Goal: Task Accomplishment & Management: Use online tool/utility

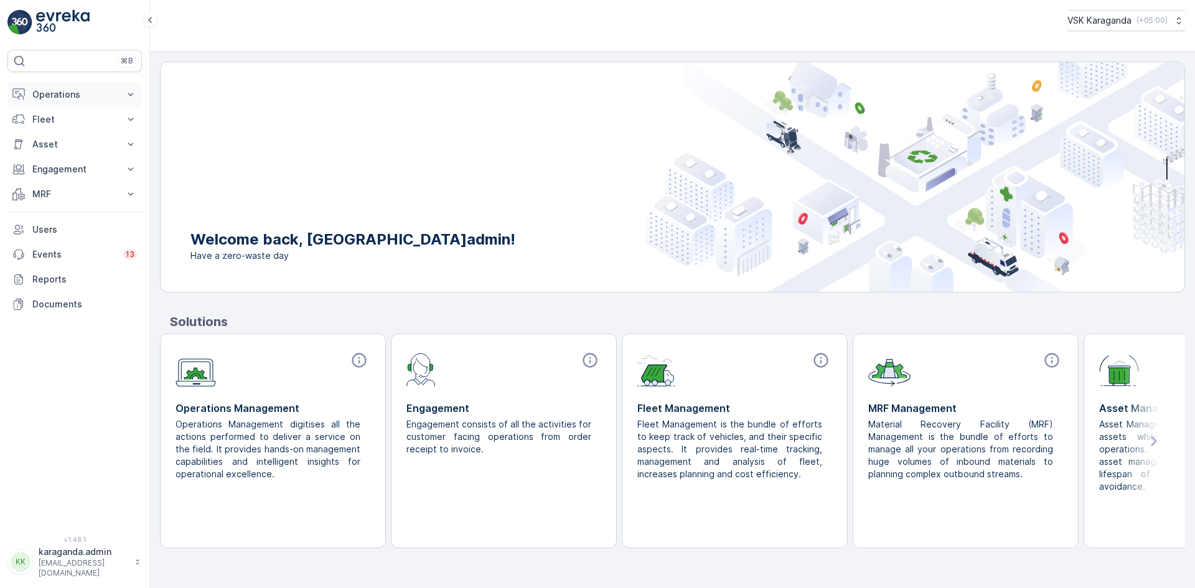
click at [41, 100] on p "Operations" at bounding box center [74, 94] width 85 height 12
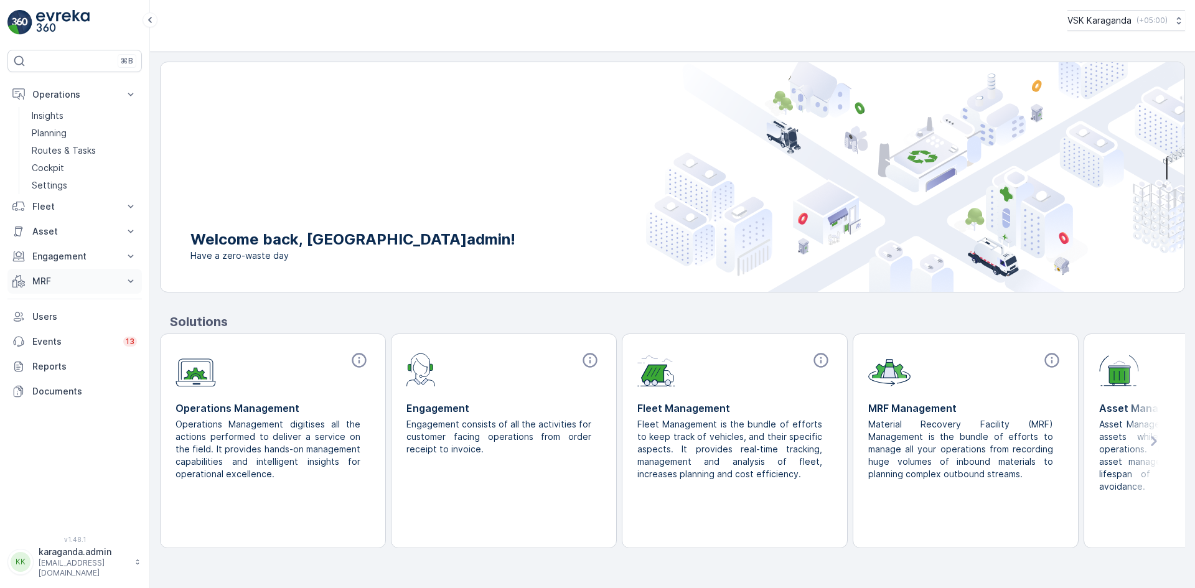
click at [44, 272] on button "MRF" at bounding box center [74, 281] width 134 height 25
click at [41, 295] on link "Входящий & Исходящий" at bounding box center [84, 302] width 115 height 17
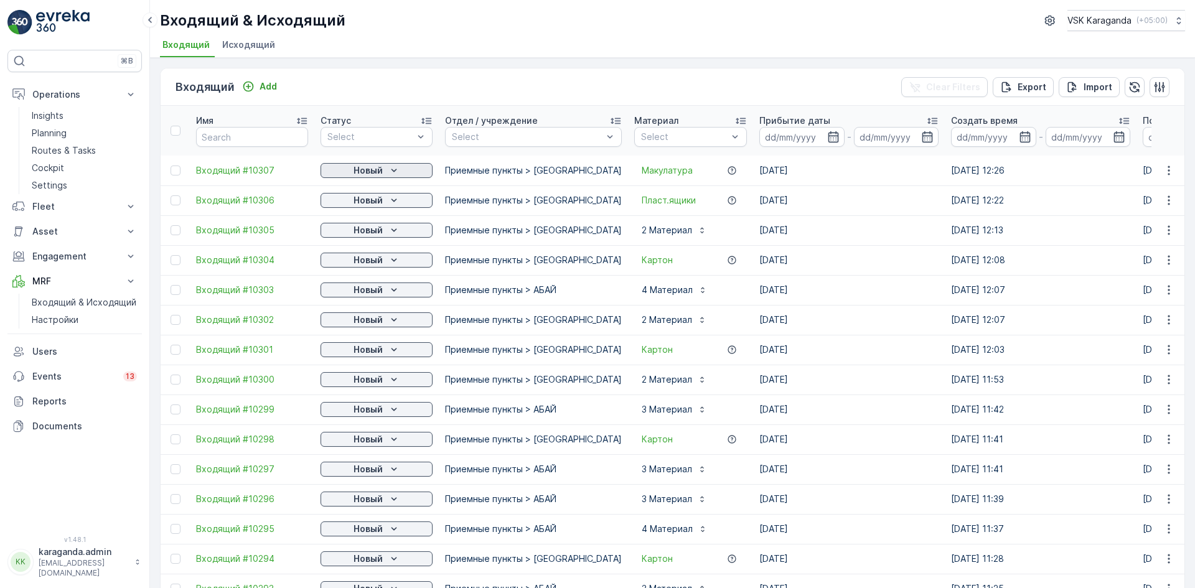
click at [381, 172] on p "Новый" at bounding box center [368, 170] width 29 height 12
click at [376, 207] on span "подтвердить" at bounding box center [356, 206] width 57 height 12
click at [381, 200] on p "Новый" at bounding box center [368, 200] width 29 height 12
click at [370, 235] on span "подтвердить" at bounding box center [356, 236] width 57 height 12
click at [391, 233] on icon "Новый" at bounding box center [394, 230] width 12 height 12
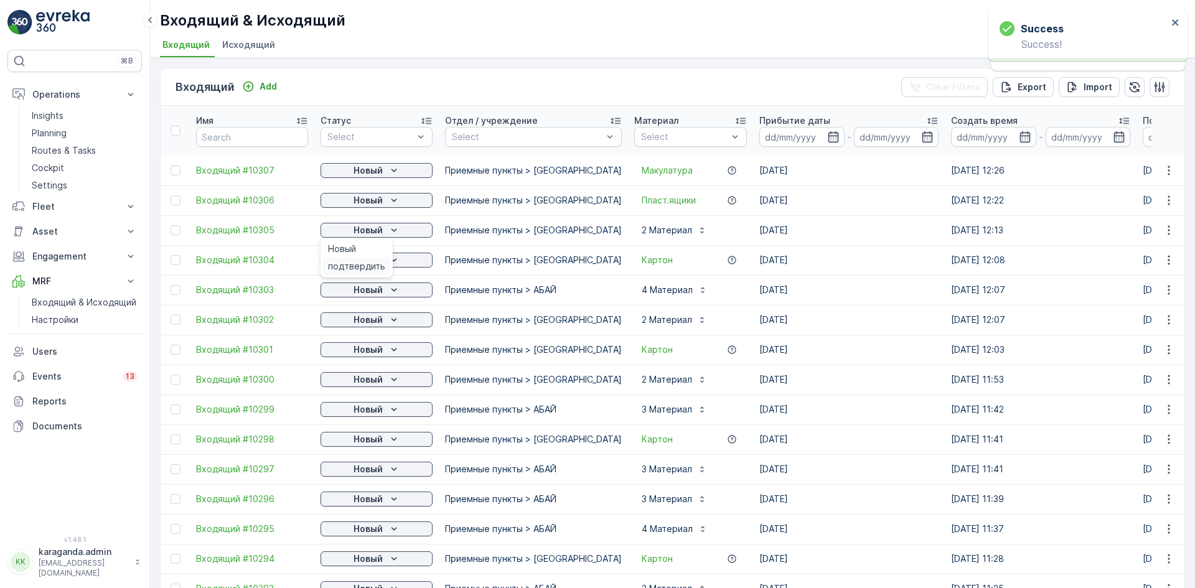
click at [356, 265] on span "подтвердить" at bounding box center [356, 266] width 57 height 12
click at [382, 263] on p "Новый" at bounding box center [368, 260] width 29 height 12
click at [360, 296] on span "подтвердить" at bounding box center [356, 296] width 57 height 12
click at [393, 293] on icon "Новый" at bounding box center [394, 290] width 12 height 12
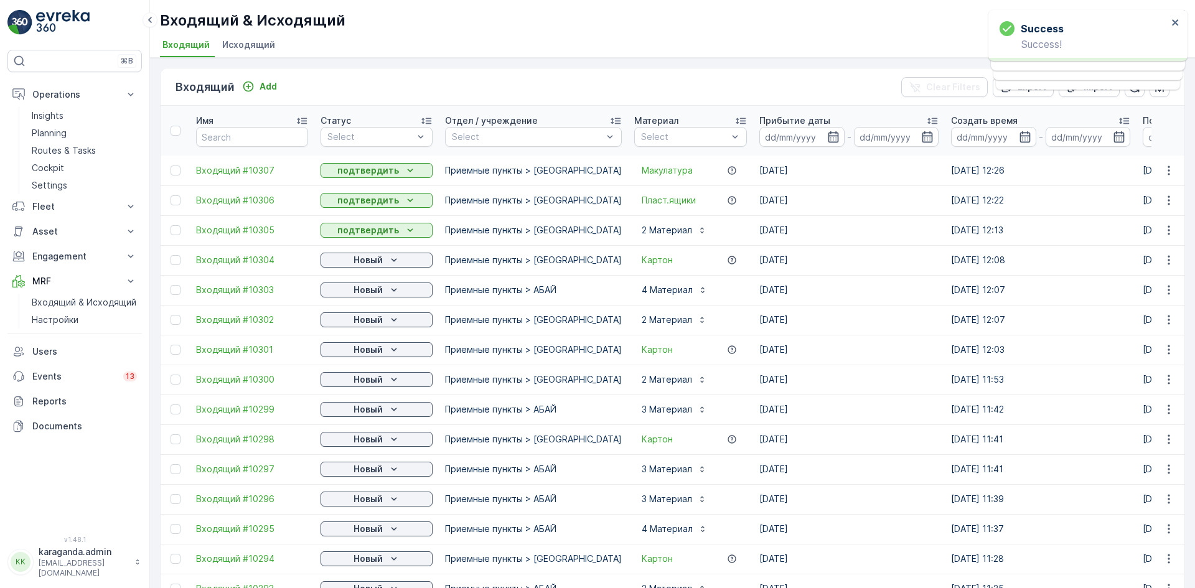
click at [365, 326] on button "Новый" at bounding box center [377, 320] width 112 height 15
click at [359, 355] on span "подтвердить" at bounding box center [356, 356] width 57 height 12
click at [390, 350] on icon "Новый" at bounding box center [394, 350] width 12 height 12
click at [354, 387] on span "подтвердить" at bounding box center [356, 386] width 57 height 12
click at [388, 380] on icon "Новый" at bounding box center [394, 380] width 12 height 12
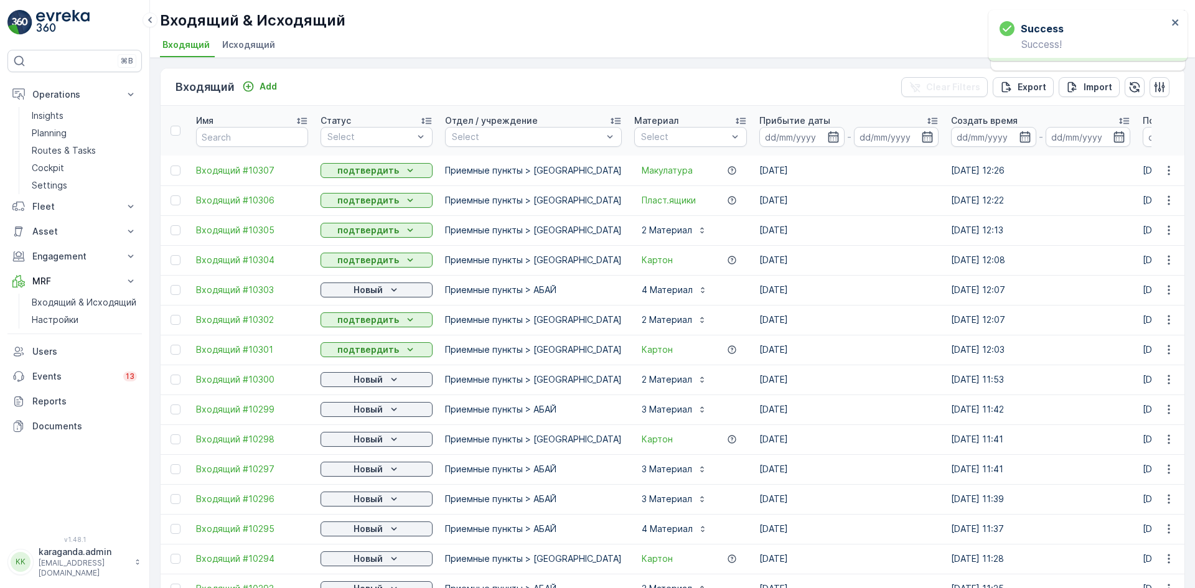
click at [354, 411] on p "Новый" at bounding box center [368, 409] width 29 height 12
click at [338, 446] on span "подтвердить" at bounding box center [356, 445] width 57 height 12
click at [382, 438] on p "Новый" at bounding box center [368, 439] width 29 height 12
click at [349, 474] on span "подтвердить" at bounding box center [356, 475] width 57 height 12
click at [388, 471] on icon "Новый" at bounding box center [394, 469] width 12 height 12
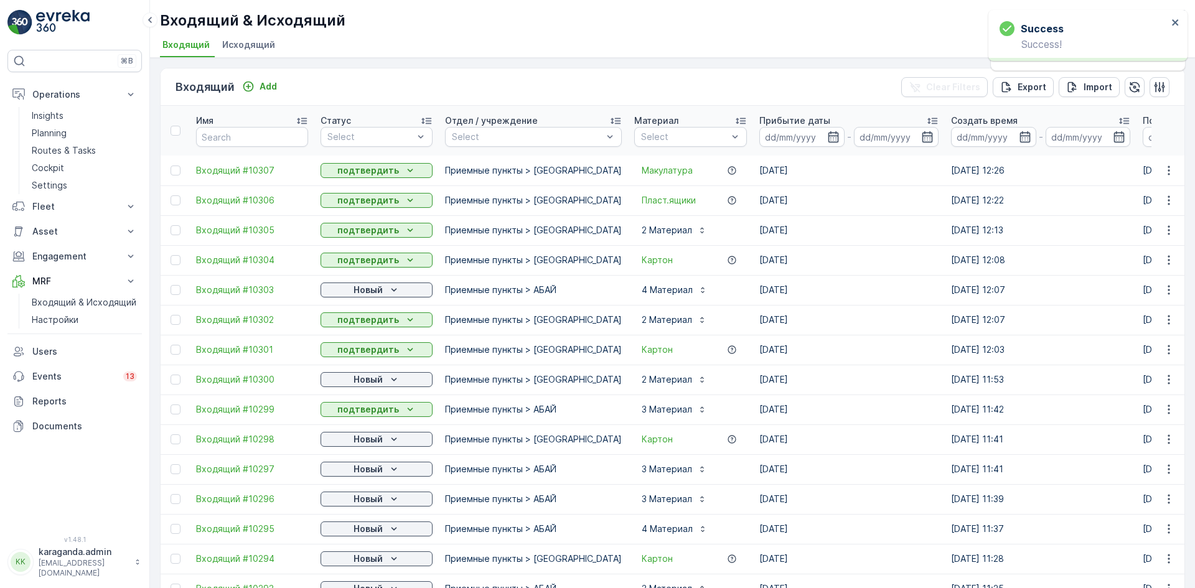
click at [356, 508] on td "Новый" at bounding box center [376, 499] width 125 height 30
click at [387, 499] on div "Новый" at bounding box center [377, 499] width 102 height 12
click at [340, 533] on span "подтвердить" at bounding box center [356, 535] width 57 height 12
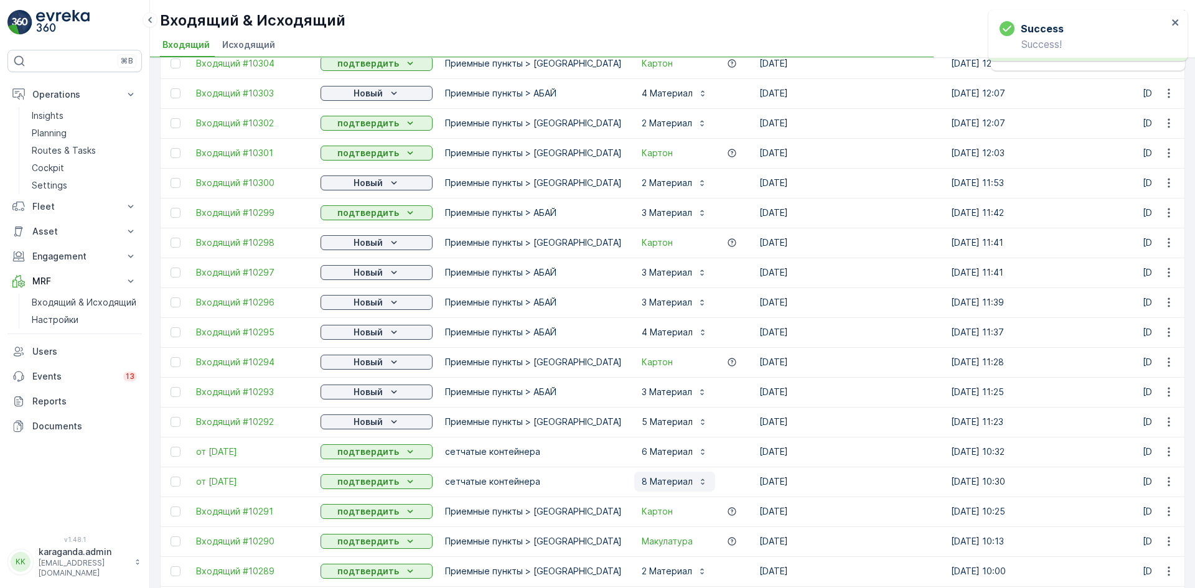
scroll to position [374, 0]
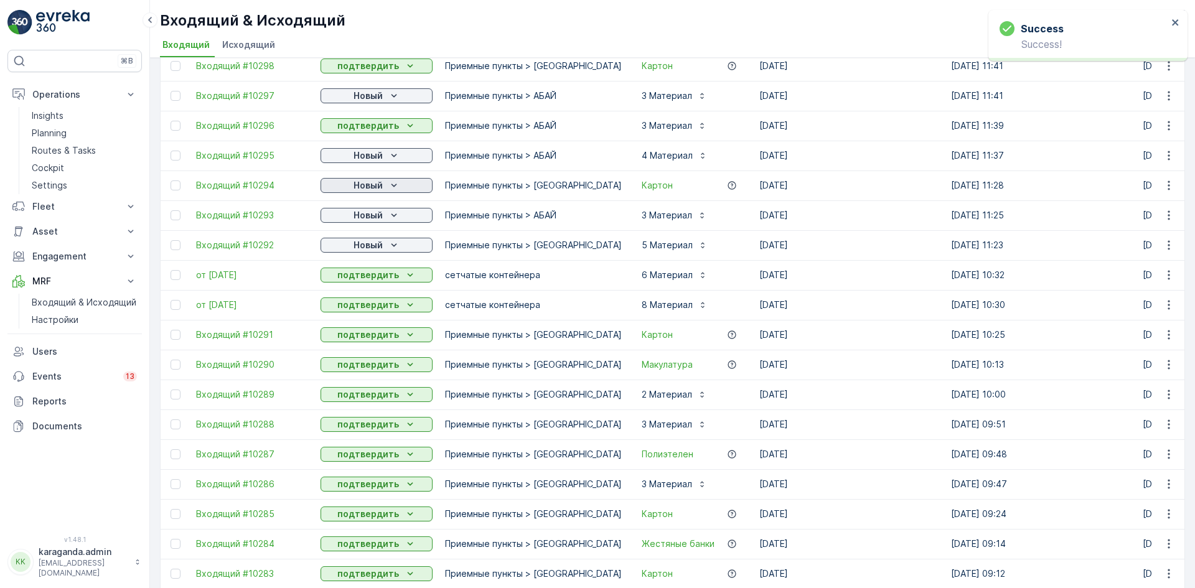
click at [376, 186] on p "Новый" at bounding box center [368, 185] width 29 height 12
click at [367, 219] on span "подтвердить" at bounding box center [356, 221] width 57 height 12
click at [375, 216] on p "Новый" at bounding box center [368, 215] width 29 height 12
click at [362, 254] on span "подтвердить" at bounding box center [356, 251] width 57 height 12
click at [387, 247] on div "Новый" at bounding box center [377, 245] width 102 height 12
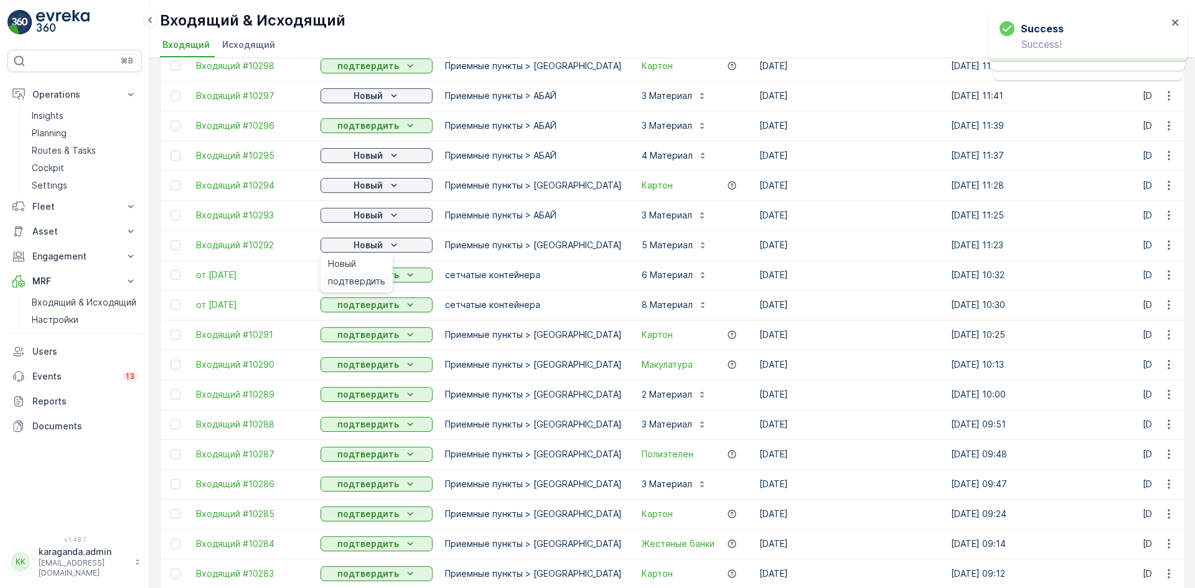
click at [375, 276] on span "подтвердить" at bounding box center [356, 281] width 57 height 12
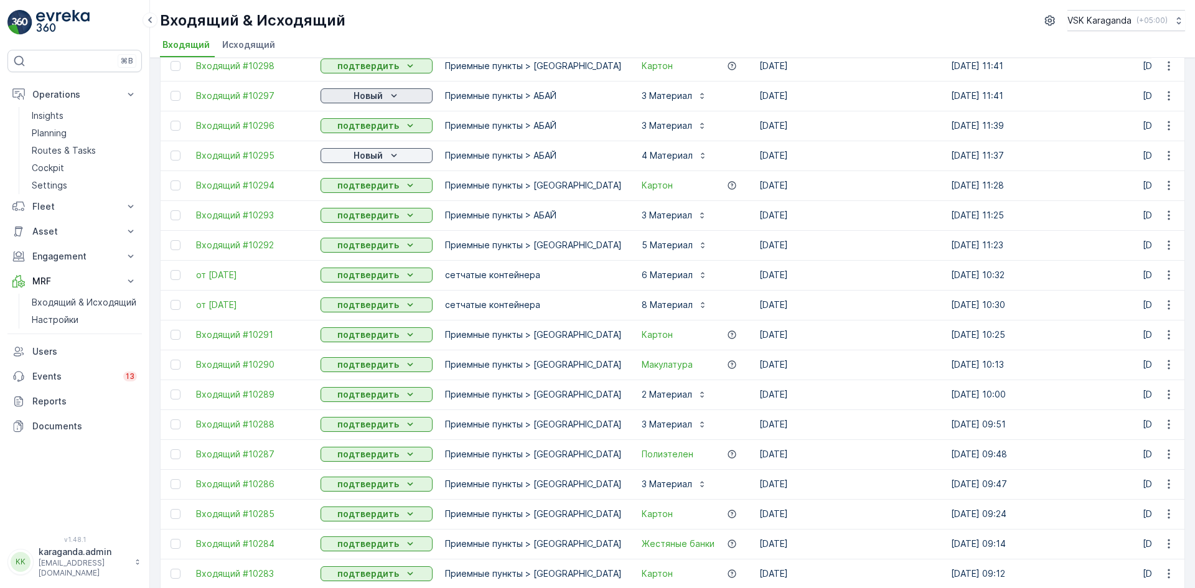
click at [370, 99] on p "Новый" at bounding box center [368, 96] width 29 height 12
click at [349, 129] on span "подтвердить" at bounding box center [356, 132] width 57 height 12
click at [349, 153] on div "Новый" at bounding box center [377, 155] width 102 height 12
click at [349, 193] on span "подтвердить" at bounding box center [356, 192] width 57 height 12
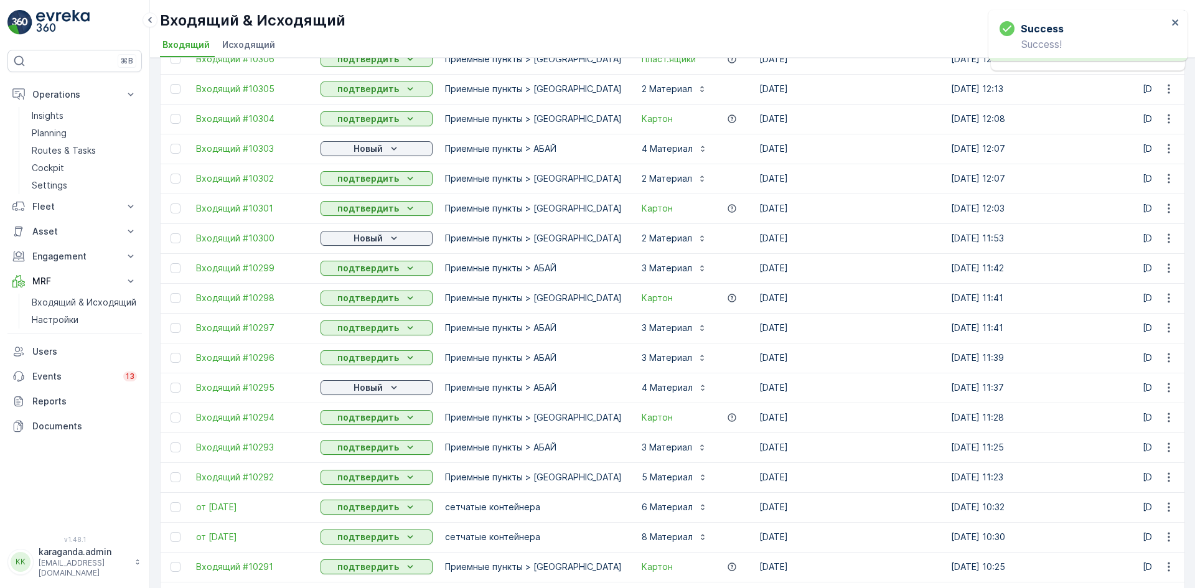
scroll to position [0, 0]
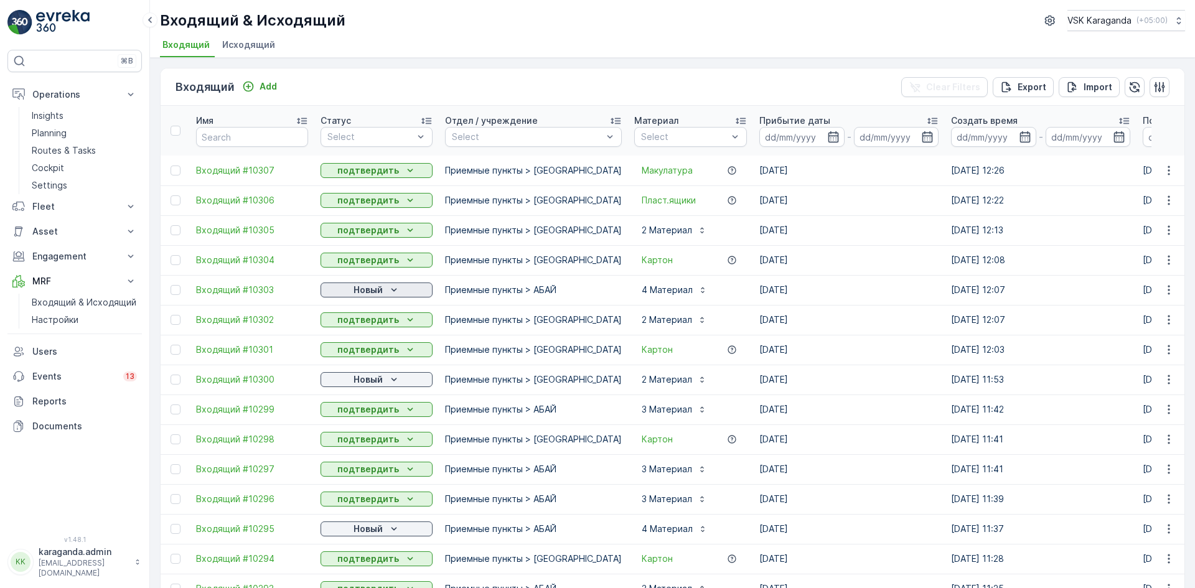
click at [391, 290] on icon "Новый" at bounding box center [394, 290] width 12 height 12
click at [354, 324] on span "подтвердить" at bounding box center [356, 326] width 57 height 12
click at [359, 377] on p "Новый" at bounding box center [368, 380] width 29 height 12
click at [350, 415] on span "подтвердить" at bounding box center [356, 416] width 57 height 12
click at [355, 529] on p "Новый" at bounding box center [368, 529] width 29 height 12
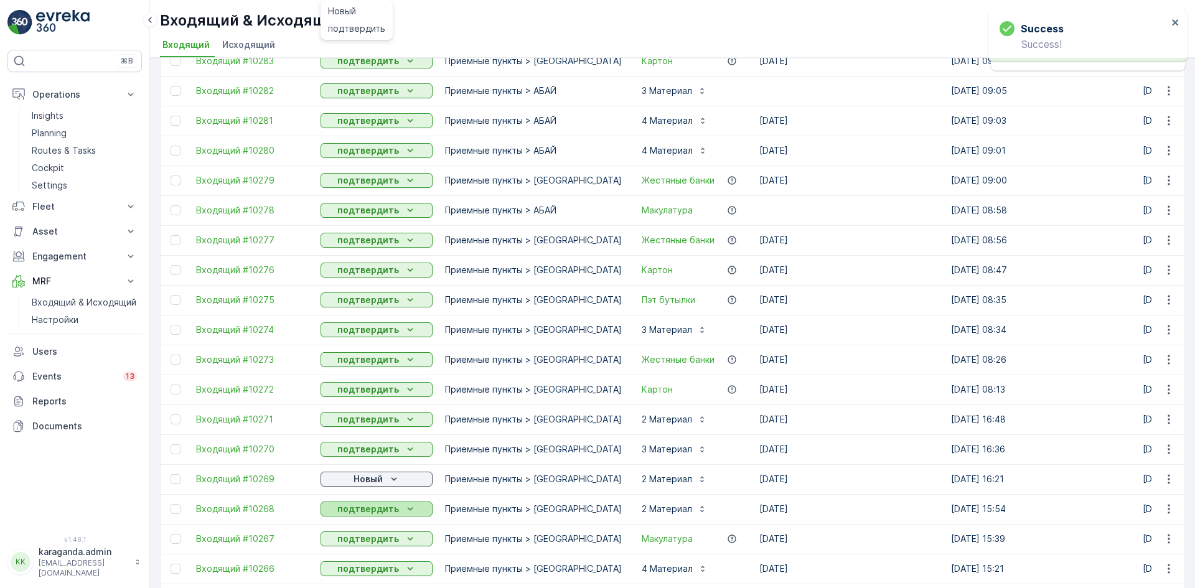
scroll to position [934, 0]
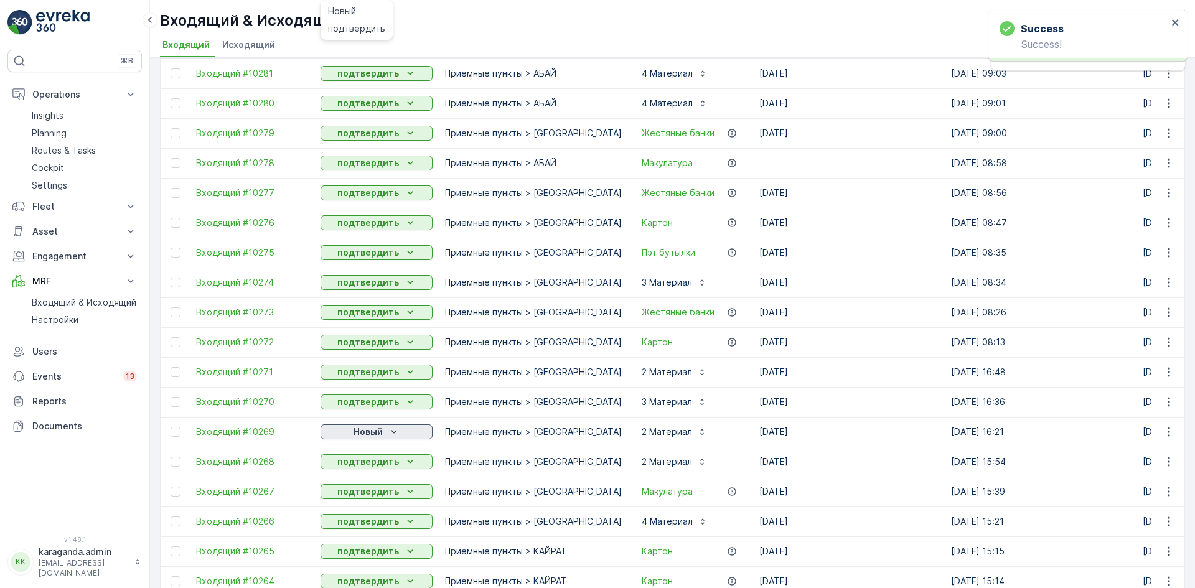
click at [380, 431] on p "Новый" at bounding box center [368, 432] width 29 height 12
click at [359, 466] on span "подтвердить" at bounding box center [356, 468] width 57 height 12
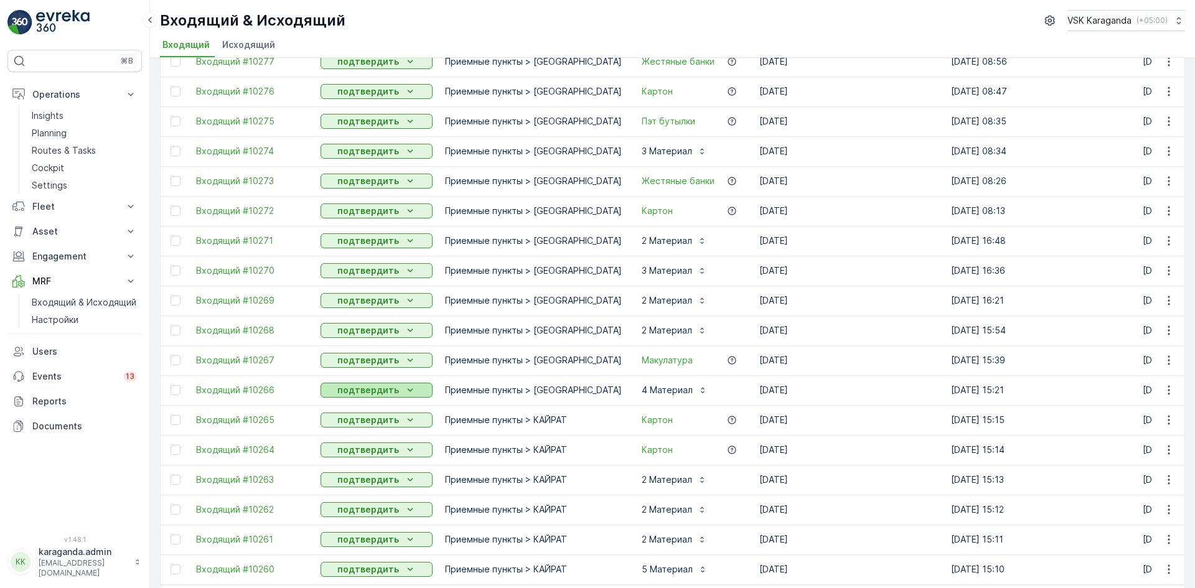
scroll to position [1114, 0]
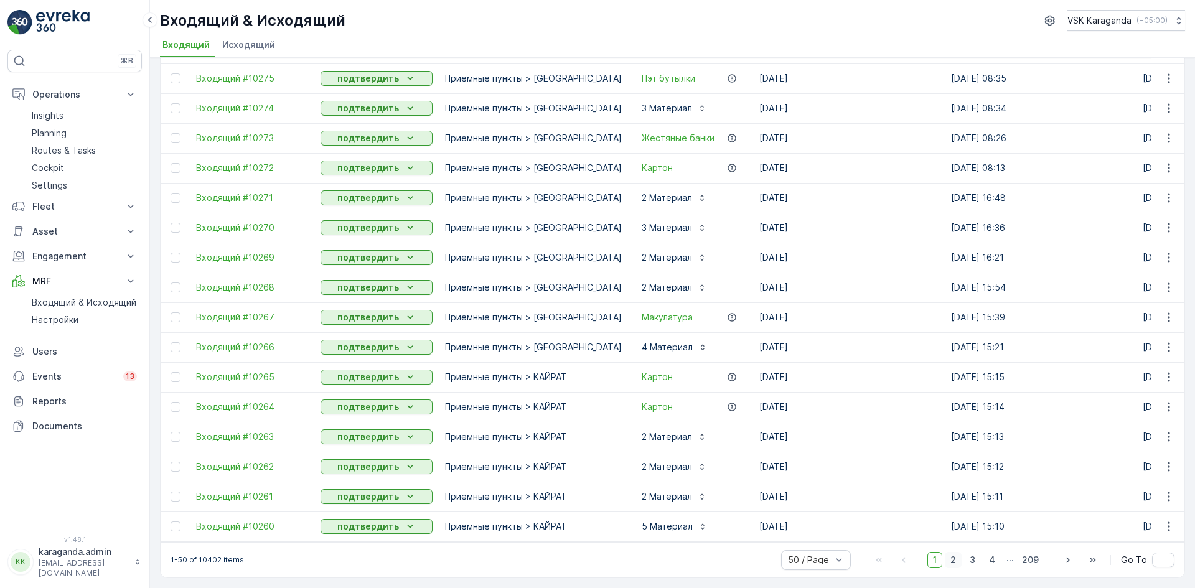
click at [952, 565] on span "2" at bounding box center [953, 560] width 17 height 16
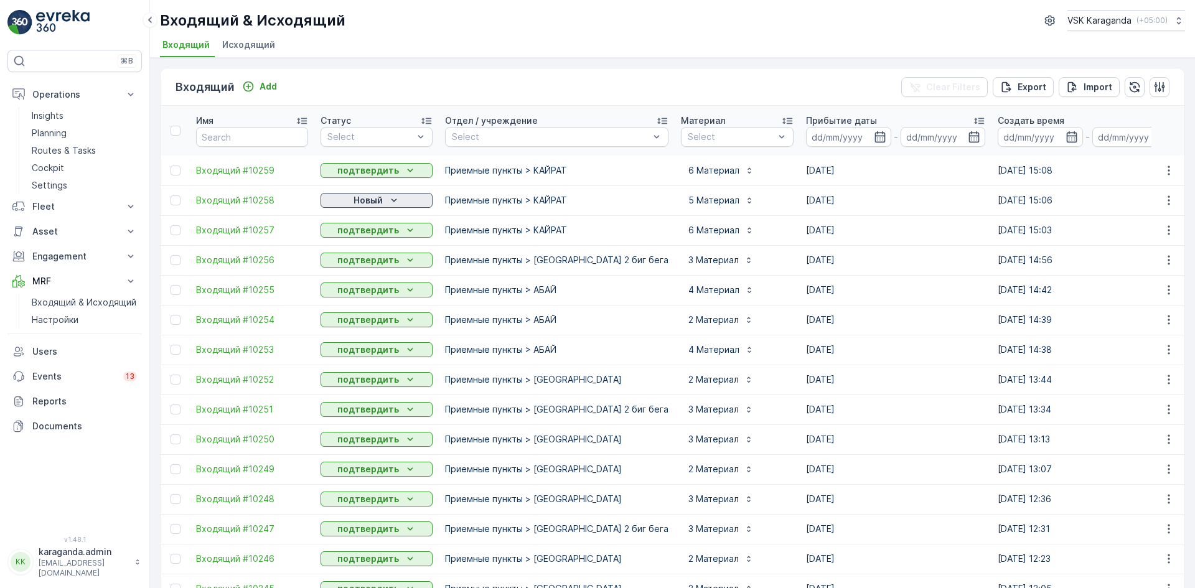
click at [344, 199] on div "Новый" at bounding box center [377, 200] width 102 height 12
click at [334, 241] on span "подтвердить" at bounding box center [356, 236] width 57 height 12
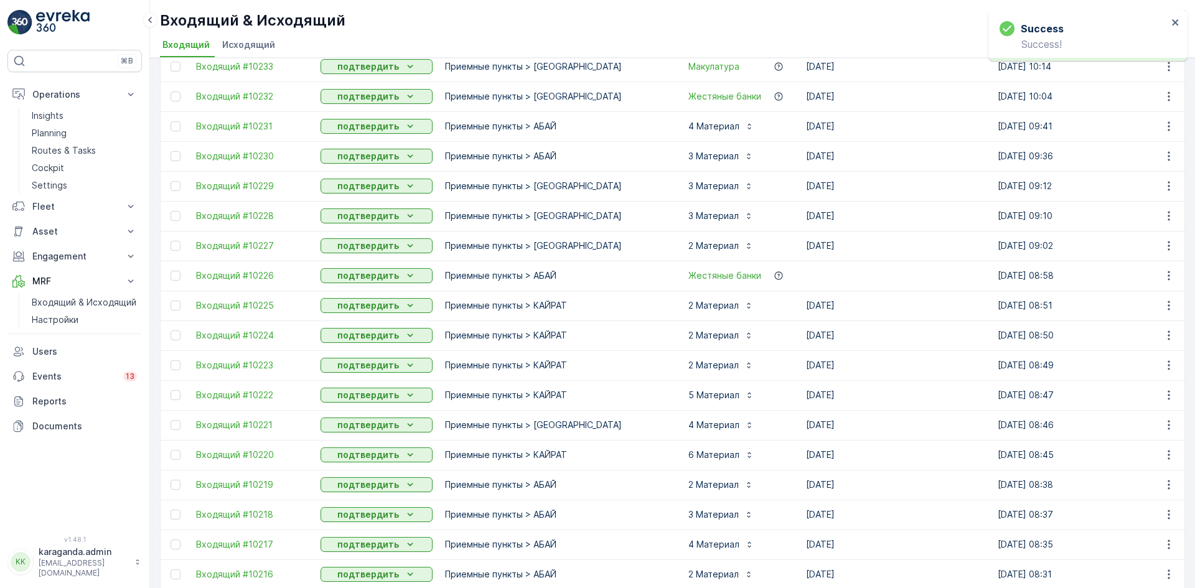
scroll to position [1114, 0]
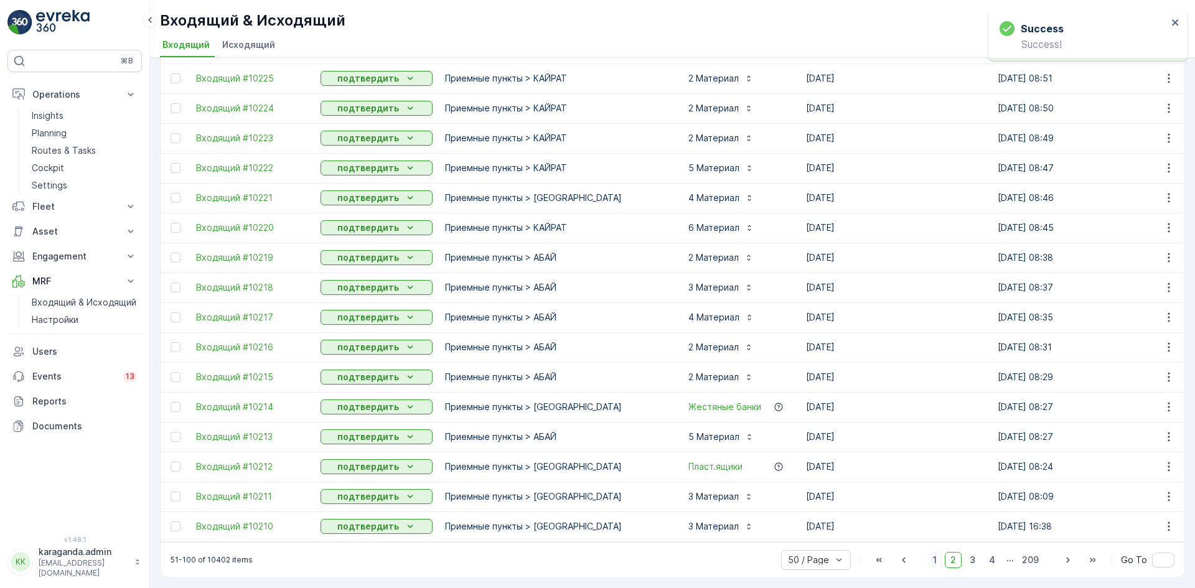
click at [935, 560] on span "1" at bounding box center [935, 560] width 15 height 16
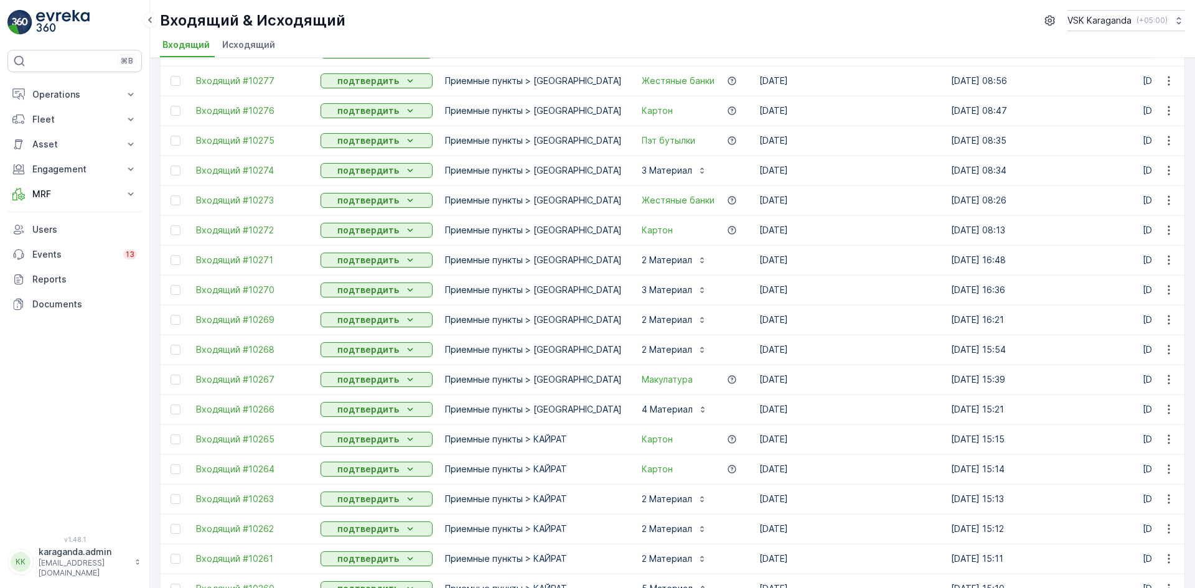
scroll to position [1114, 0]
